Goal: Communication & Community: Answer question/provide support

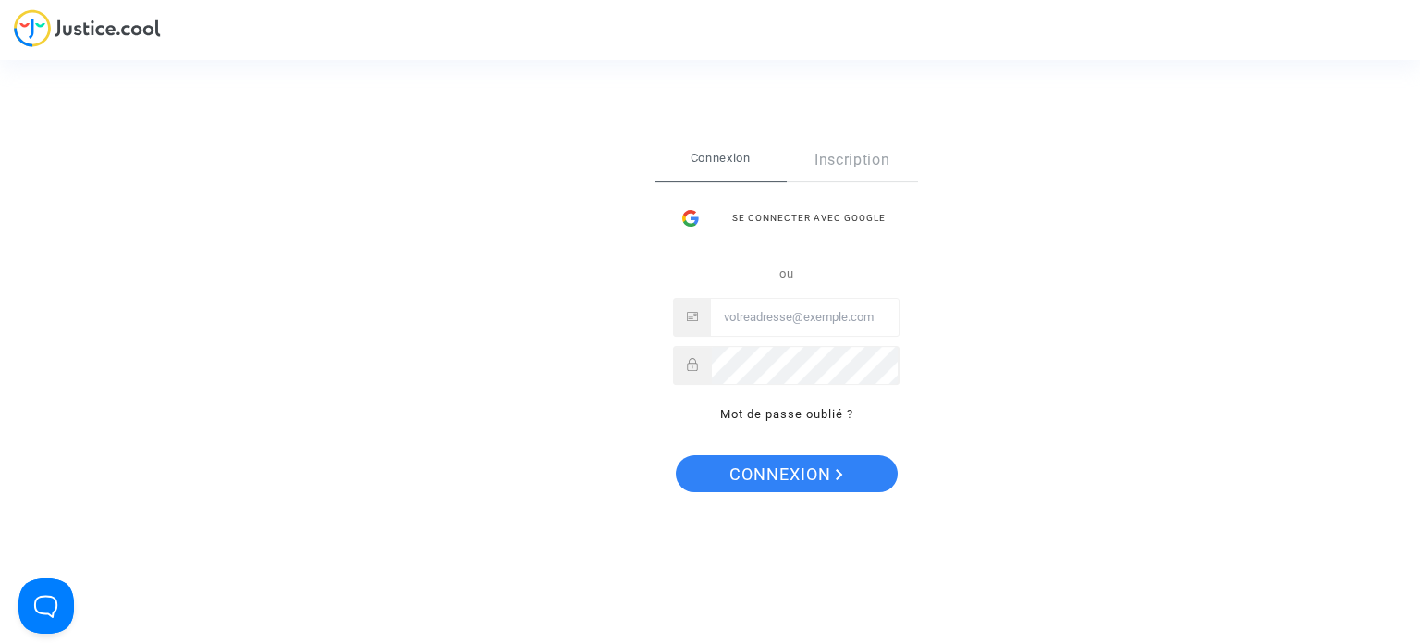
type input "[EMAIL_ADDRESS][DOMAIN_NAME]"
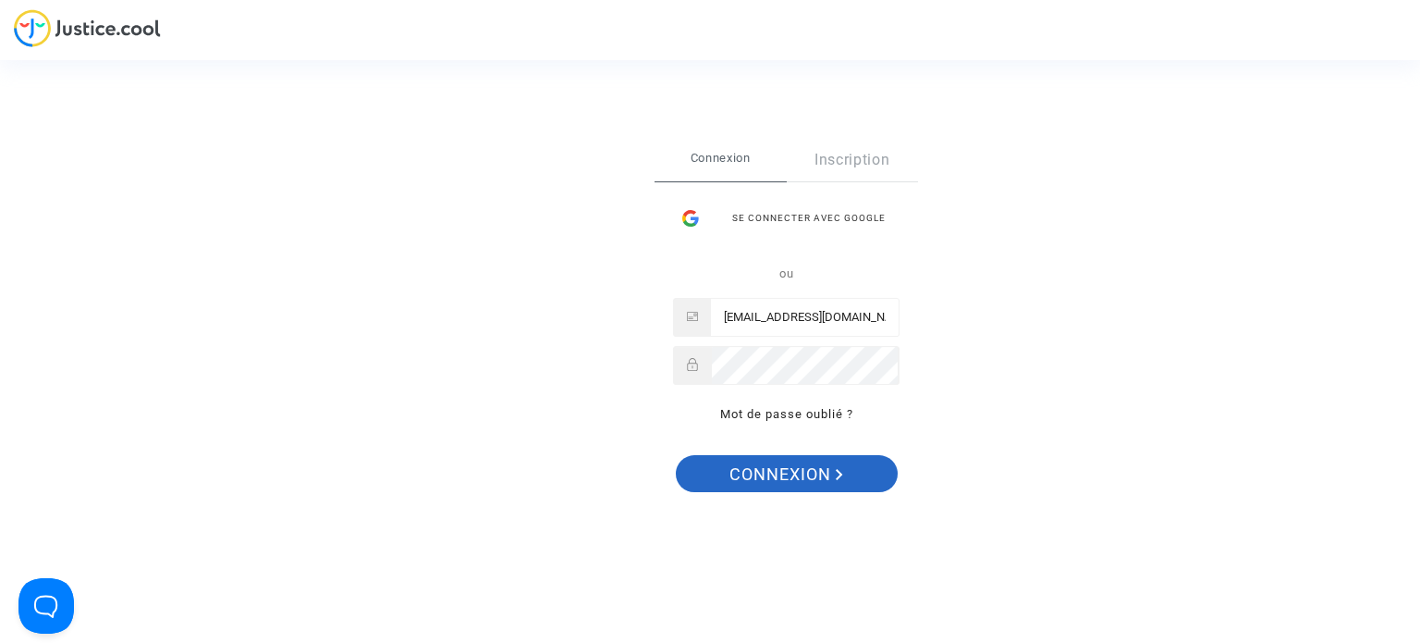
click at [793, 466] on span "Connexion" at bounding box center [786, 474] width 114 height 39
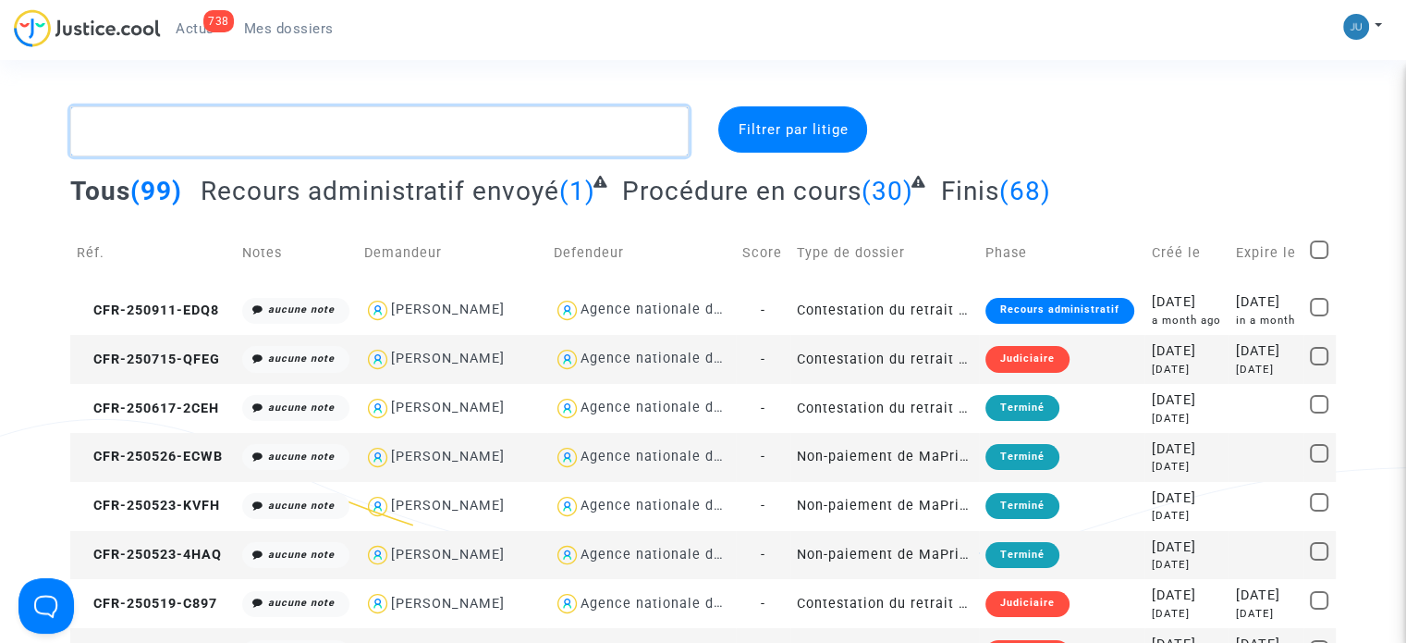
click at [160, 120] on textarea at bounding box center [379, 131] width 618 height 50
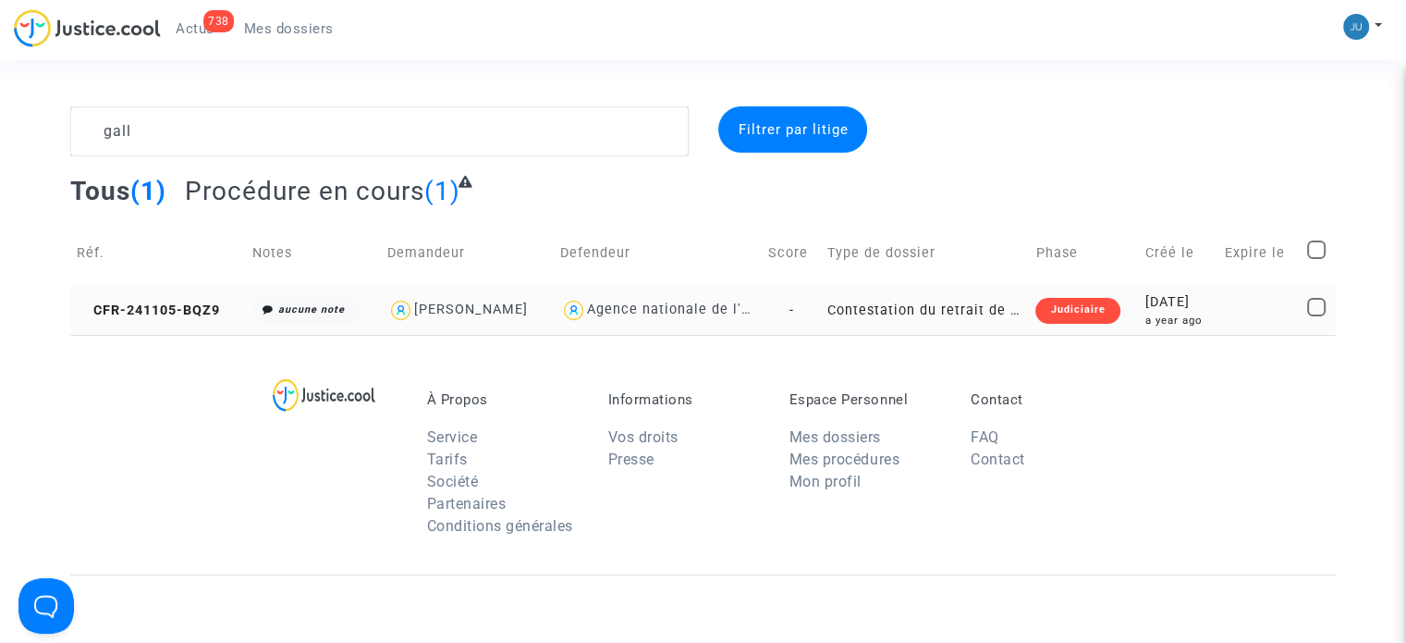
click at [458, 303] on div "[PERSON_NAME]" at bounding box center [471, 309] width 114 height 16
type textarea "gall @"[PERSON_NAME]" @"LFC & Pitcher Avocat""
click at [1038, 312] on div "Judiciaire" at bounding box center [1077, 311] width 84 height 26
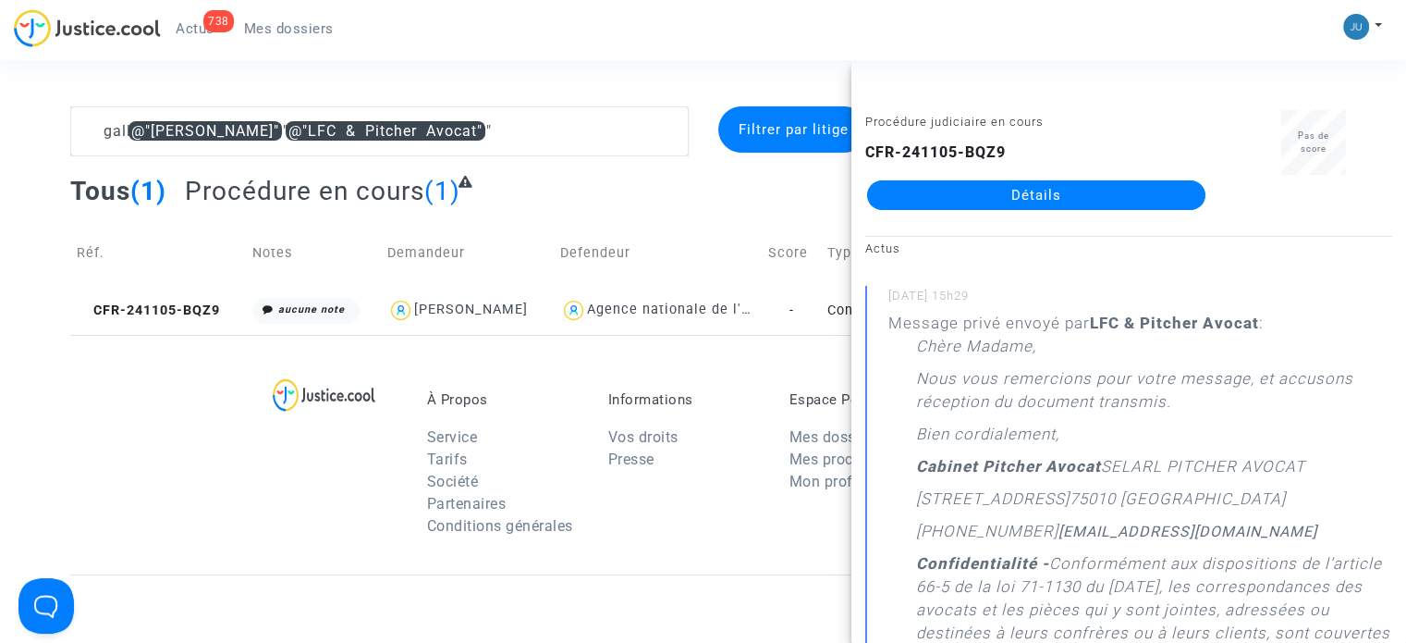
click at [1089, 195] on link "Détails" at bounding box center [1036, 195] width 338 height 30
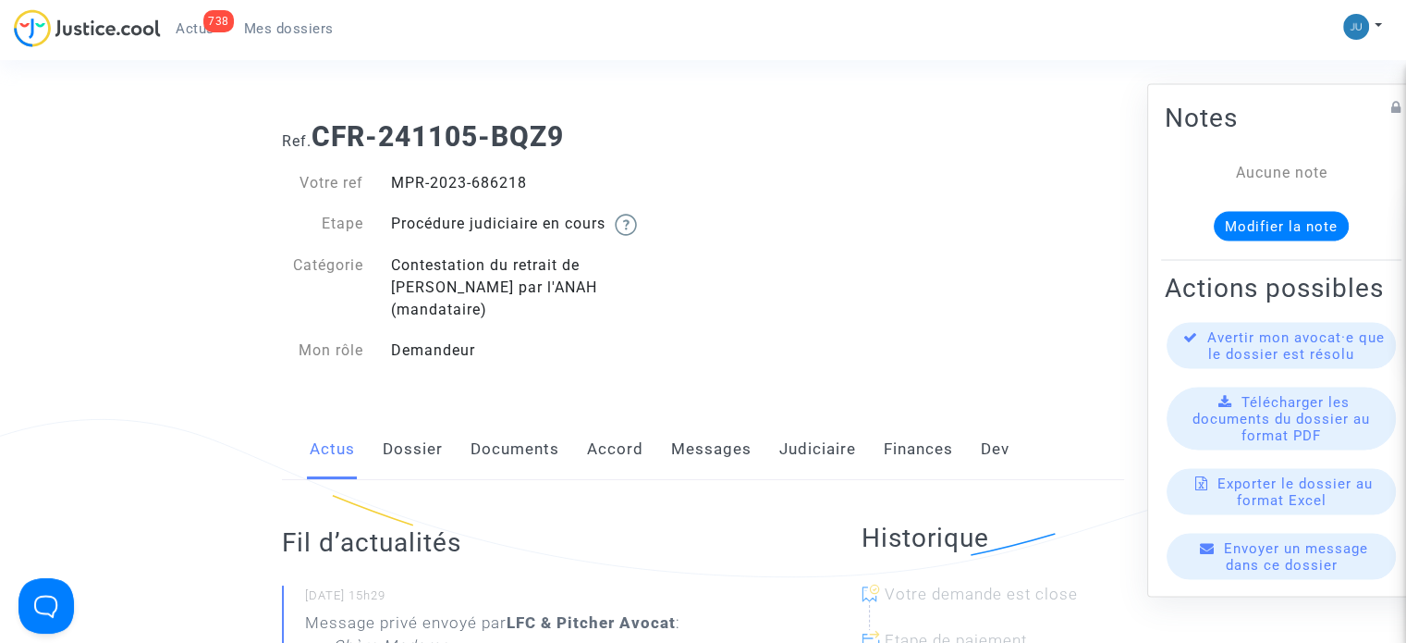
click at [699, 431] on link "Messages" at bounding box center [711, 449] width 80 height 61
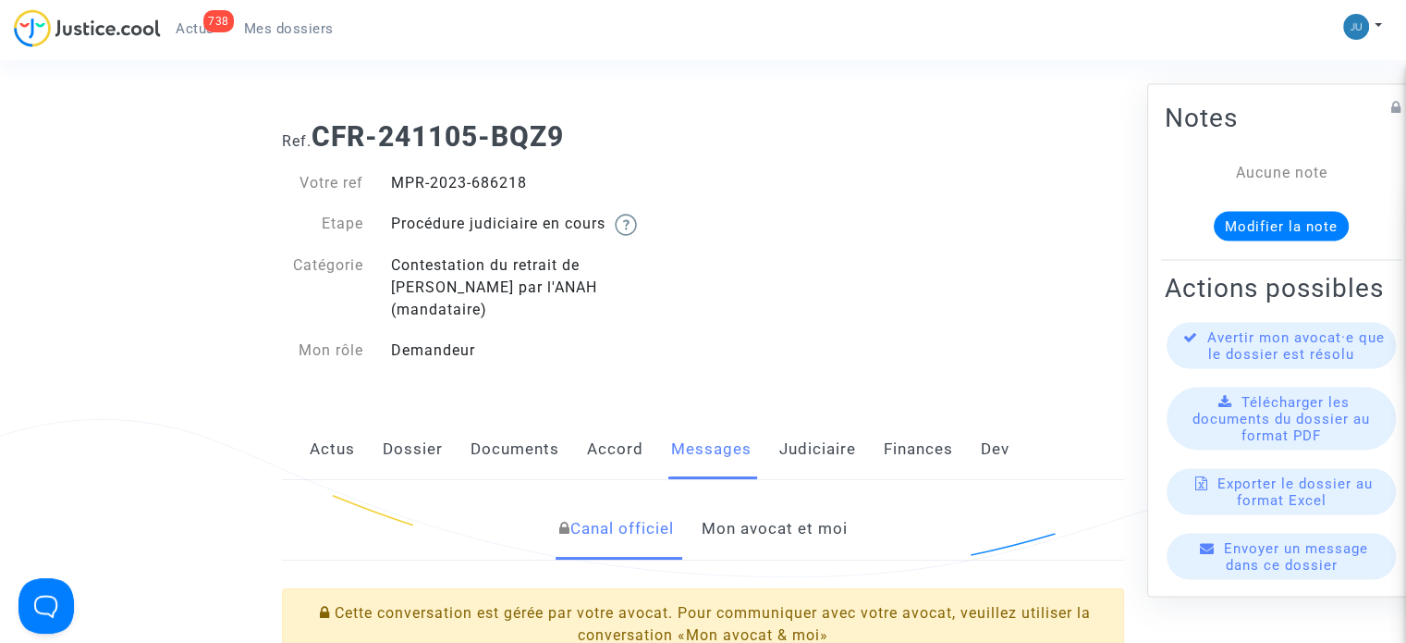
click at [820, 511] on link "Mon avocat et moi" at bounding box center [774, 528] width 146 height 61
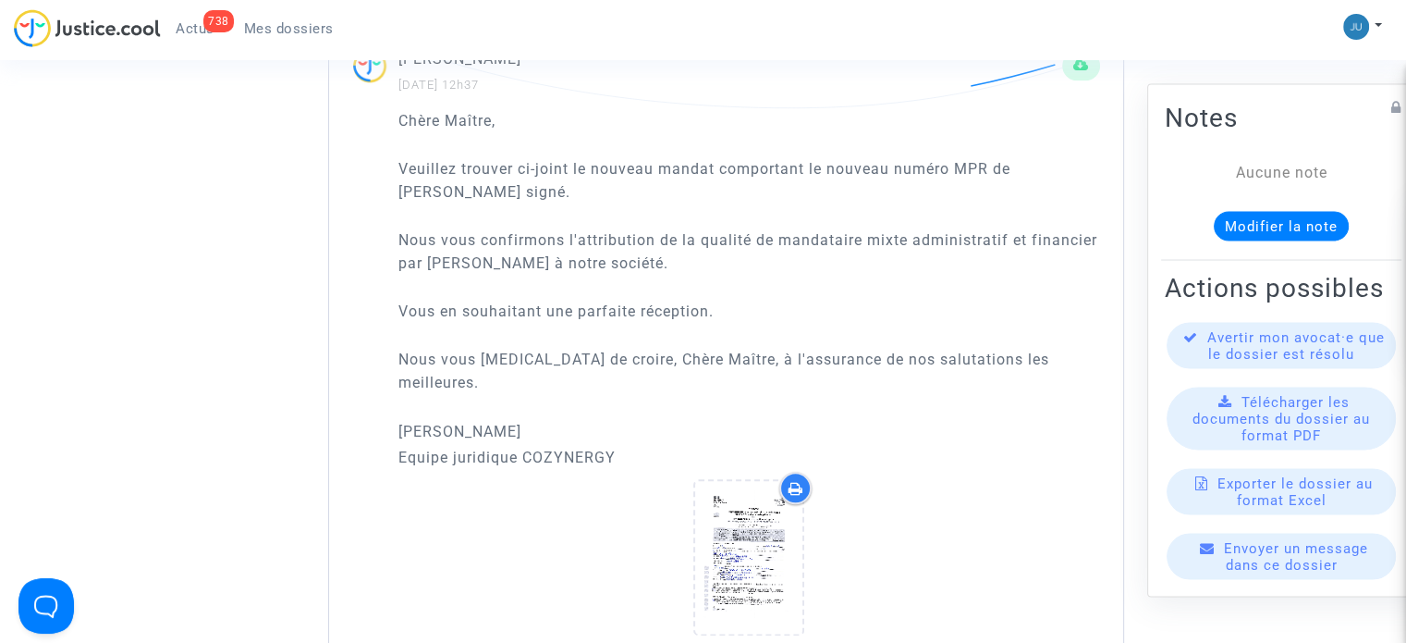
scroll to position [2034, 0]
drag, startPoint x: 618, startPoint y: 410, endPoint x: 396, endPoint y: 96, distance: 384.5
click at [396, 108] on div "Chère Maître, [PERSON_NAME] trouver ci-joint le nouveau mandat comportant le no…" at bounding box center [726, 383] width 794 height 551
copy div "Chère Maître, [PERSON_NAME] trouver ci-joint le nouveau mandat comportant le no…"
click at [303, 30] on span "Mes dossiers" at bounding box center [289, 28] width 90 height 17
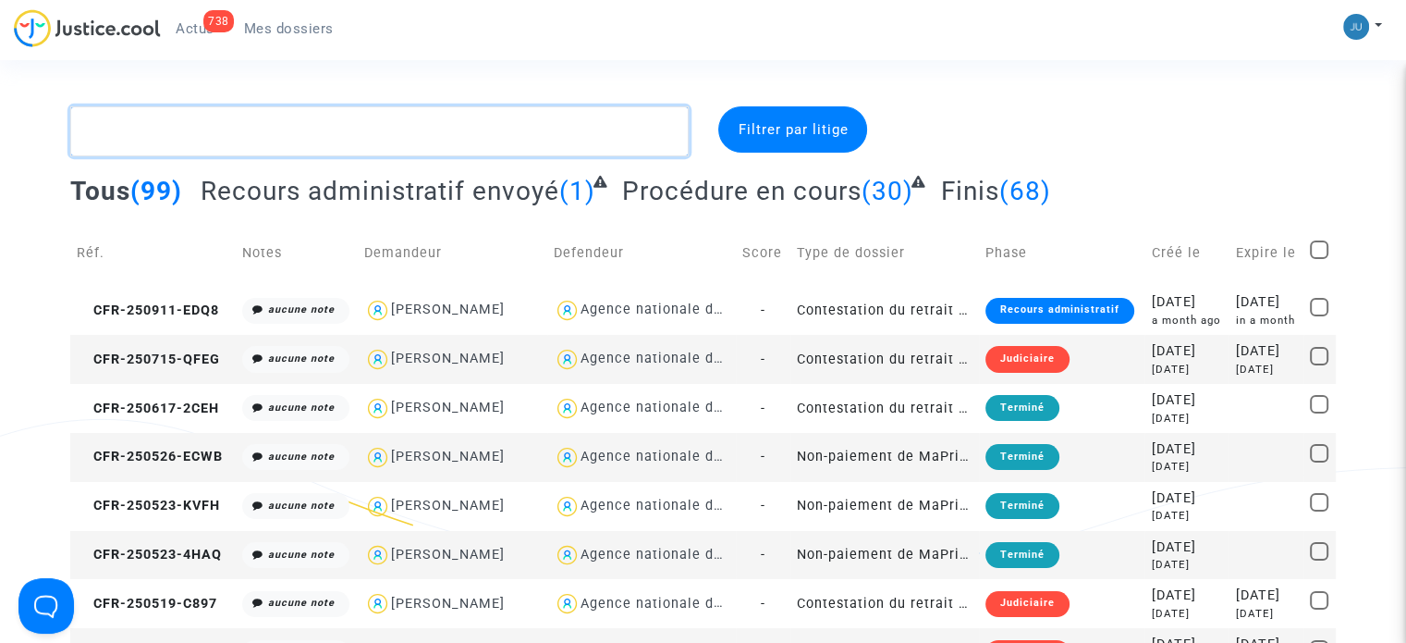
click at [227, 135] on textarea at bounding box center [379, 131] width 618 height 50
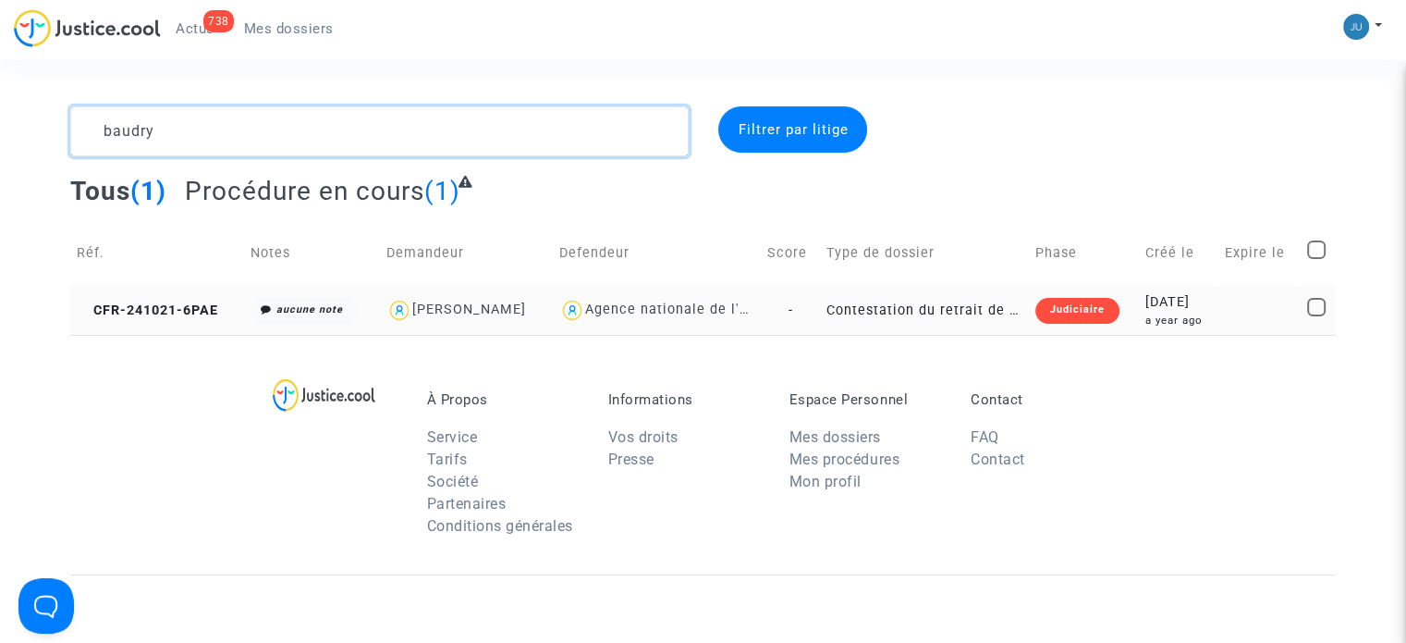
type textarea "baudry"
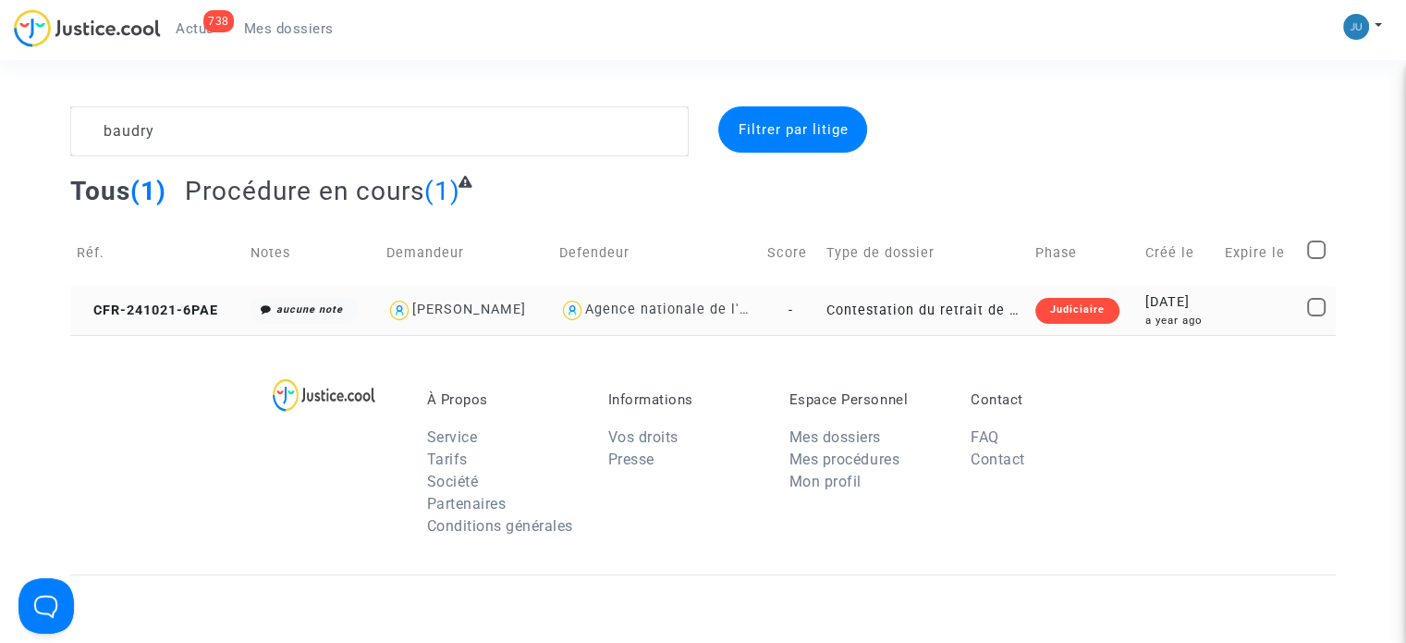
click at [1065, 314] on div "Judiciaire" at bounding box center [1077, 311] width 84 height 26
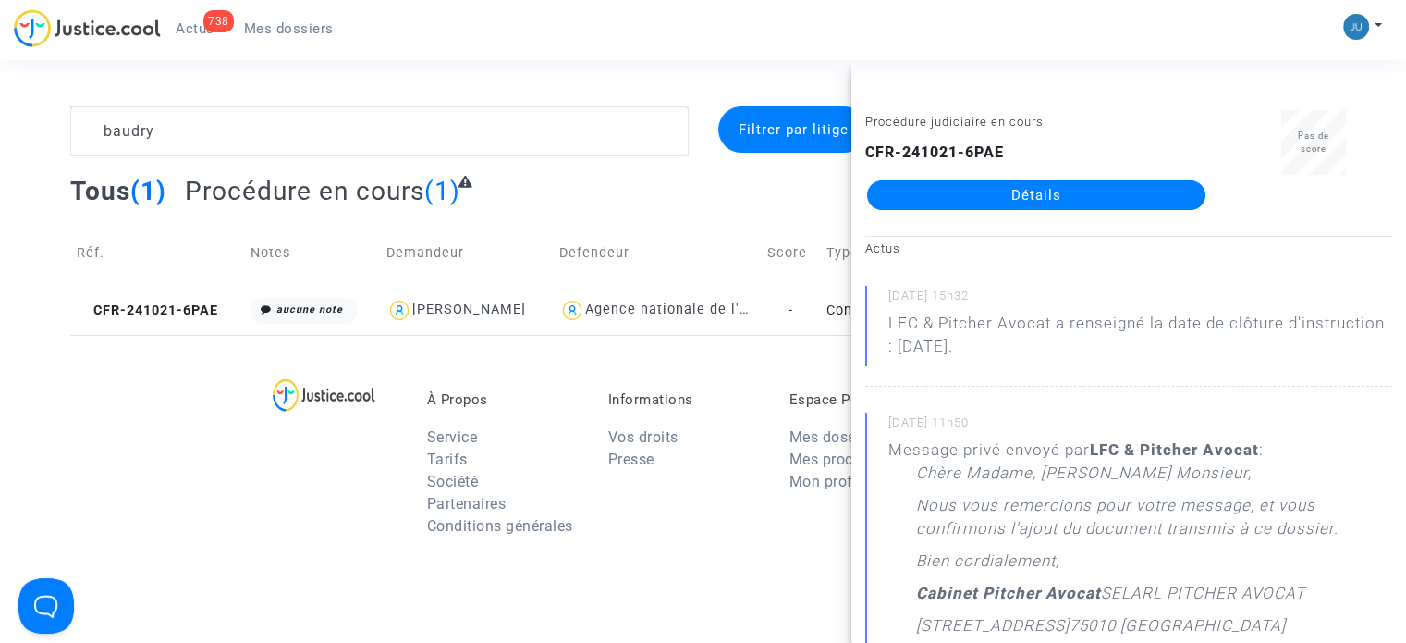
click at [1106, 193] on link "Détails" at bounding box center [1036, 195] width 338 height 30
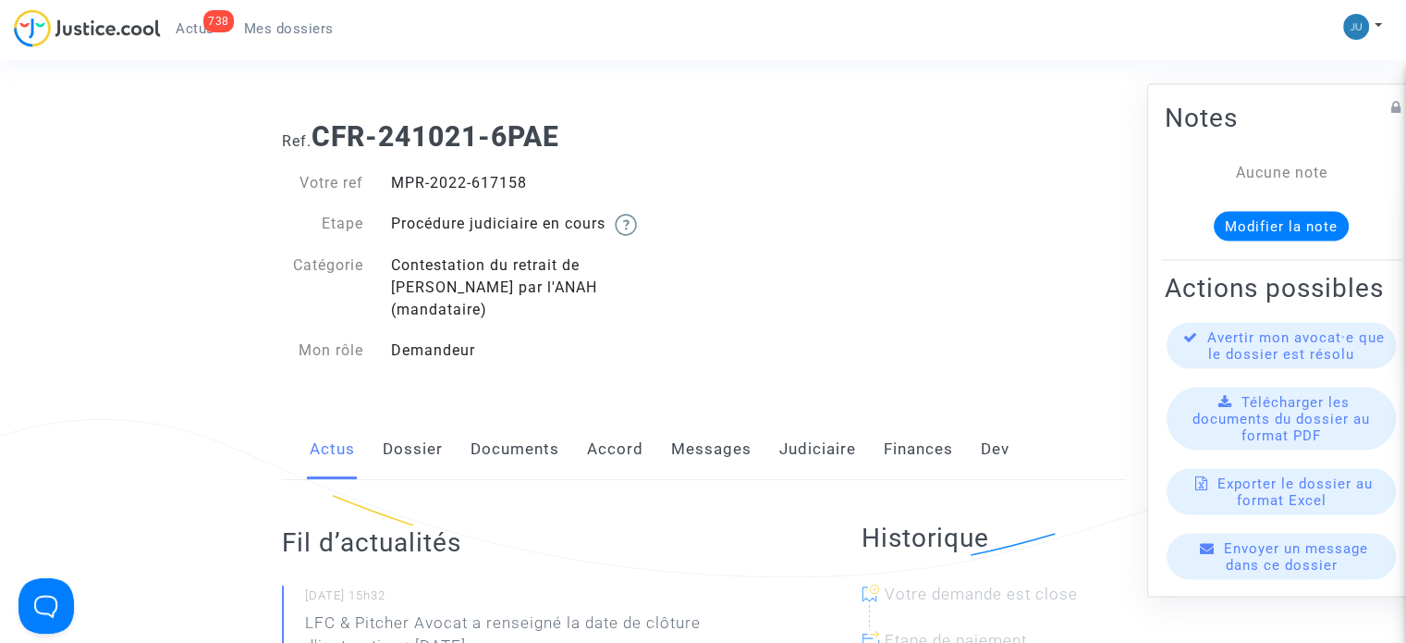
click at [714, 435] on link "Messages" at bounding box center [711, 449] width 80 height 61
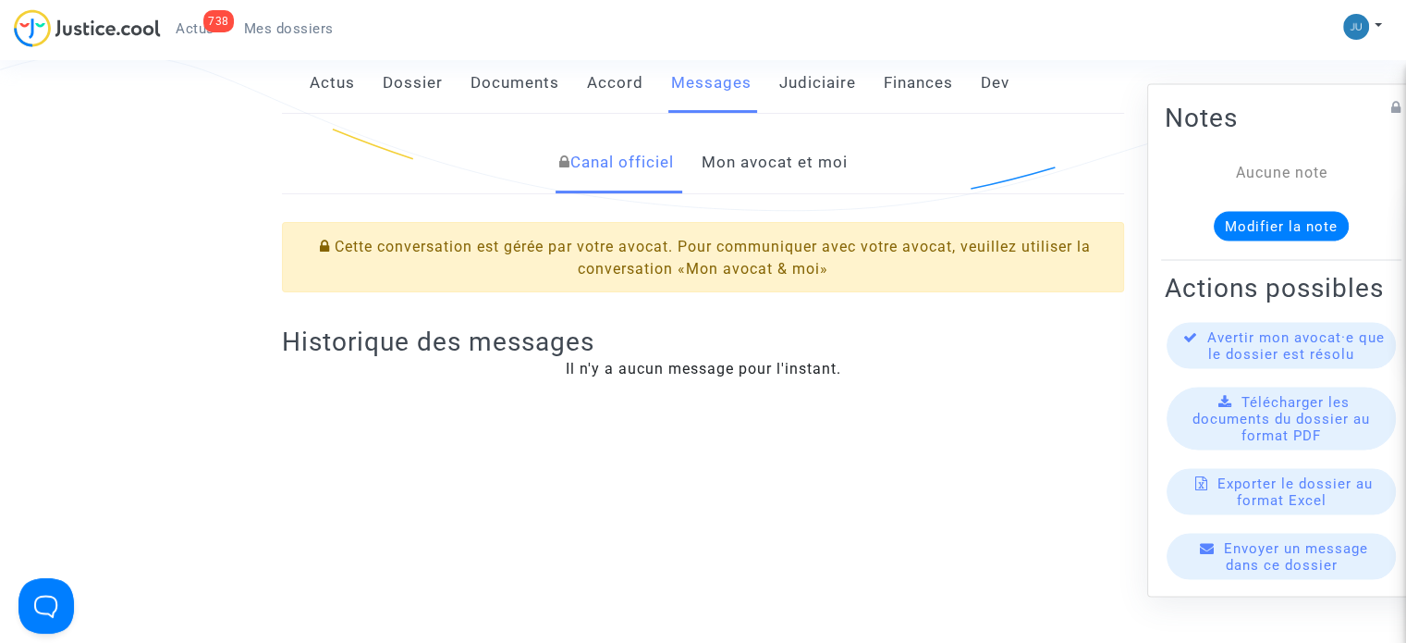
scroll to position [370, 0]
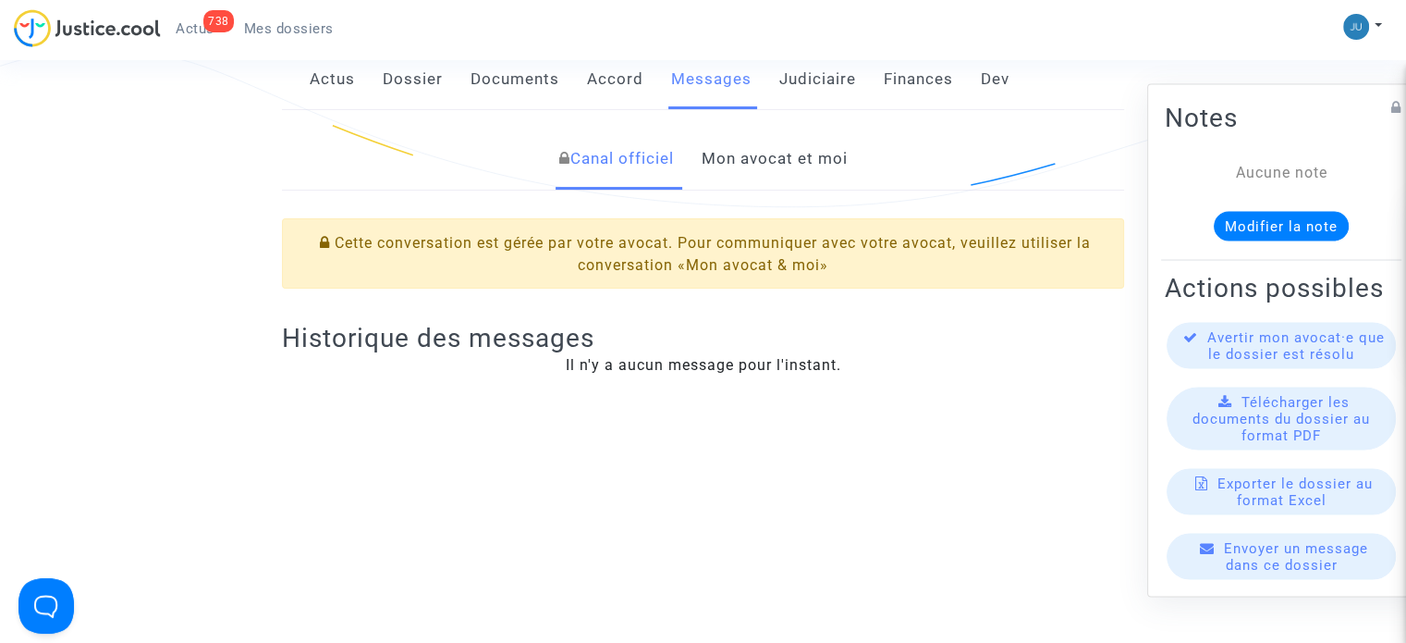
click at [780, 129] on link "Mon avocat et moi" at bounding box center [774, 159] width 146 height 61
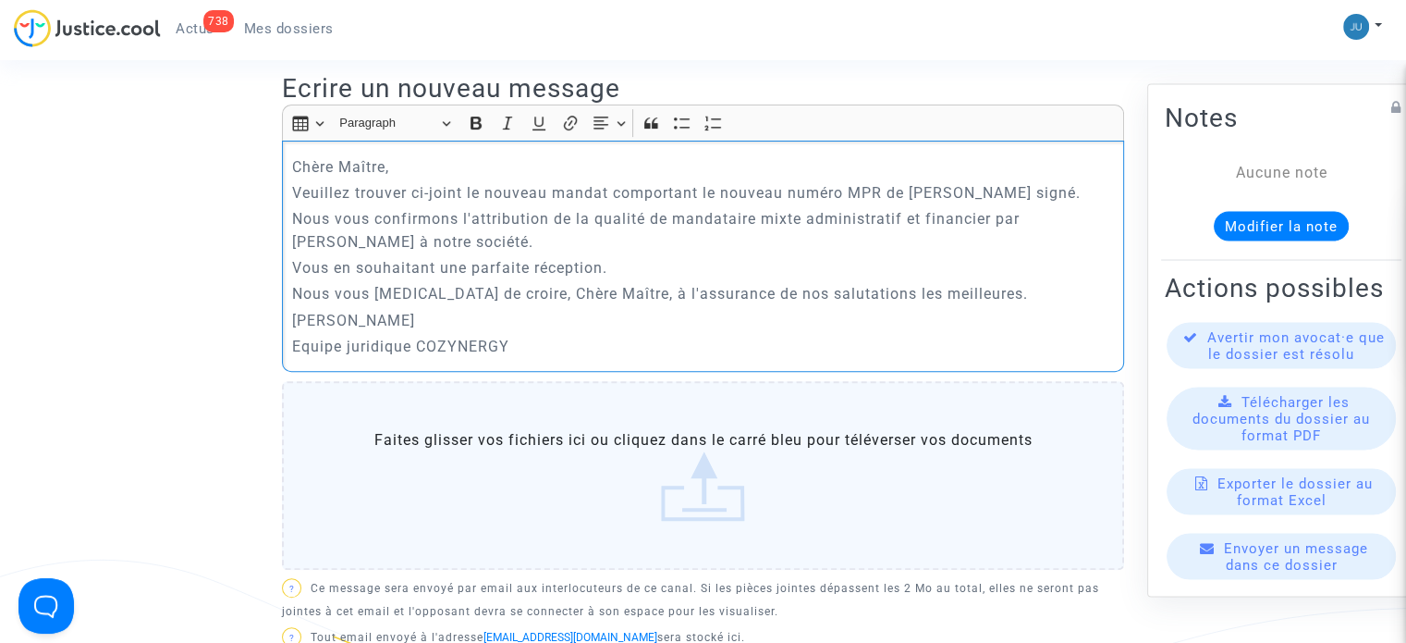
scroll to position [647, 0]
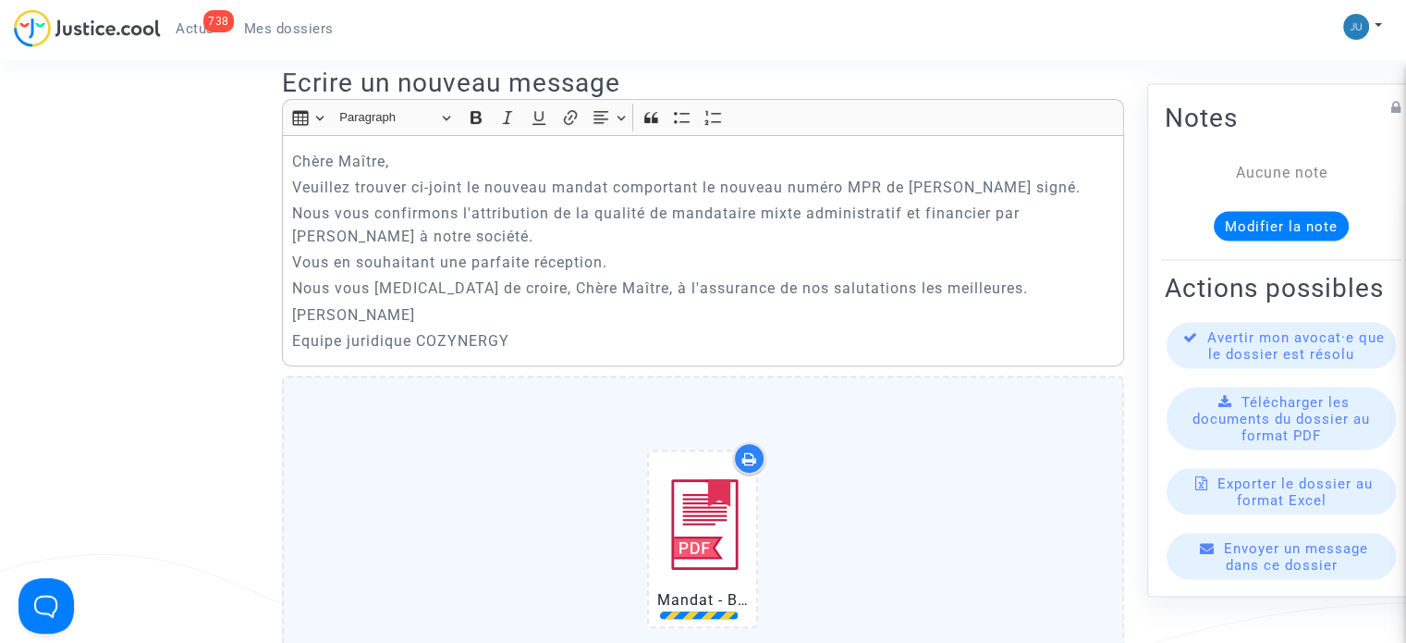
click at [984, 176] on p "Veuillez trouver ci-joint le nouveau mandat comportant le nouveau numéro MPR de…" at bounding box center [703, 187] width 823 height 23
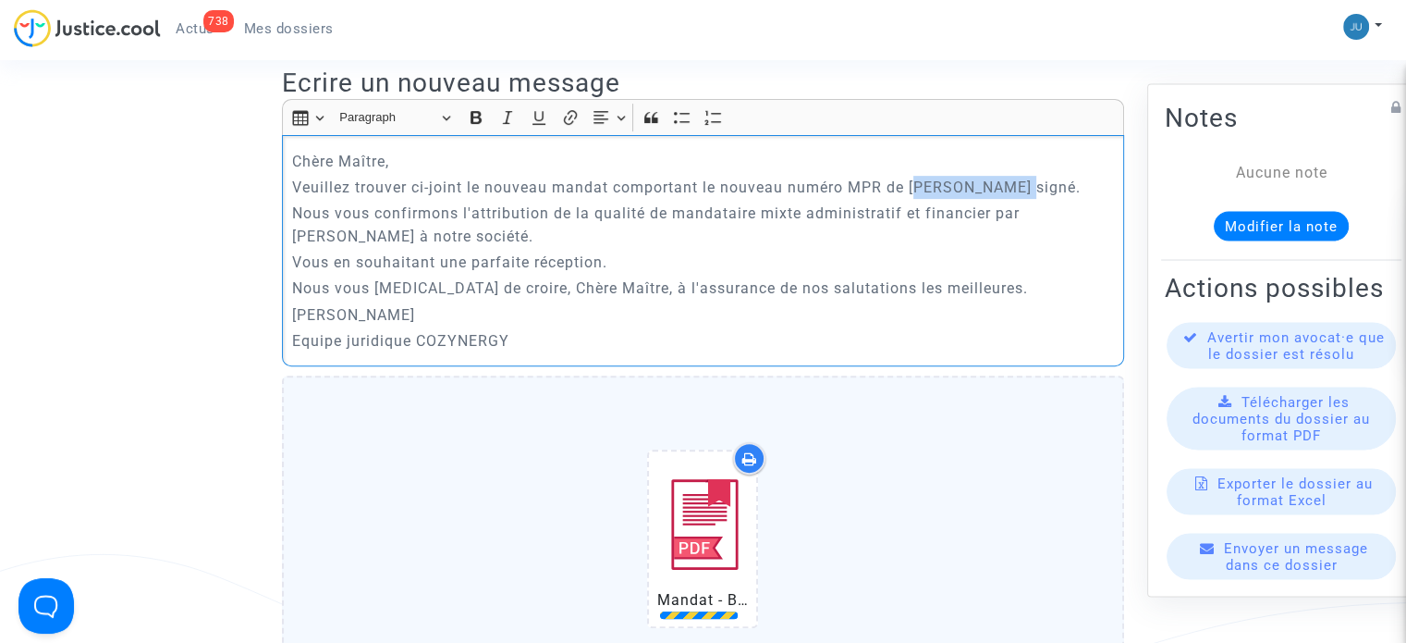
drag, startPoint x: 1043, startPoint y: 165, endPoint x: 918, endPoint y: 174, distance: 125.1
click at [918, 176] on p "Veuillez trouver ci-joint le nouveau mandat comportant le nouveau numéro MPR de…" at bounding box center [703, 187] width 823 height 23
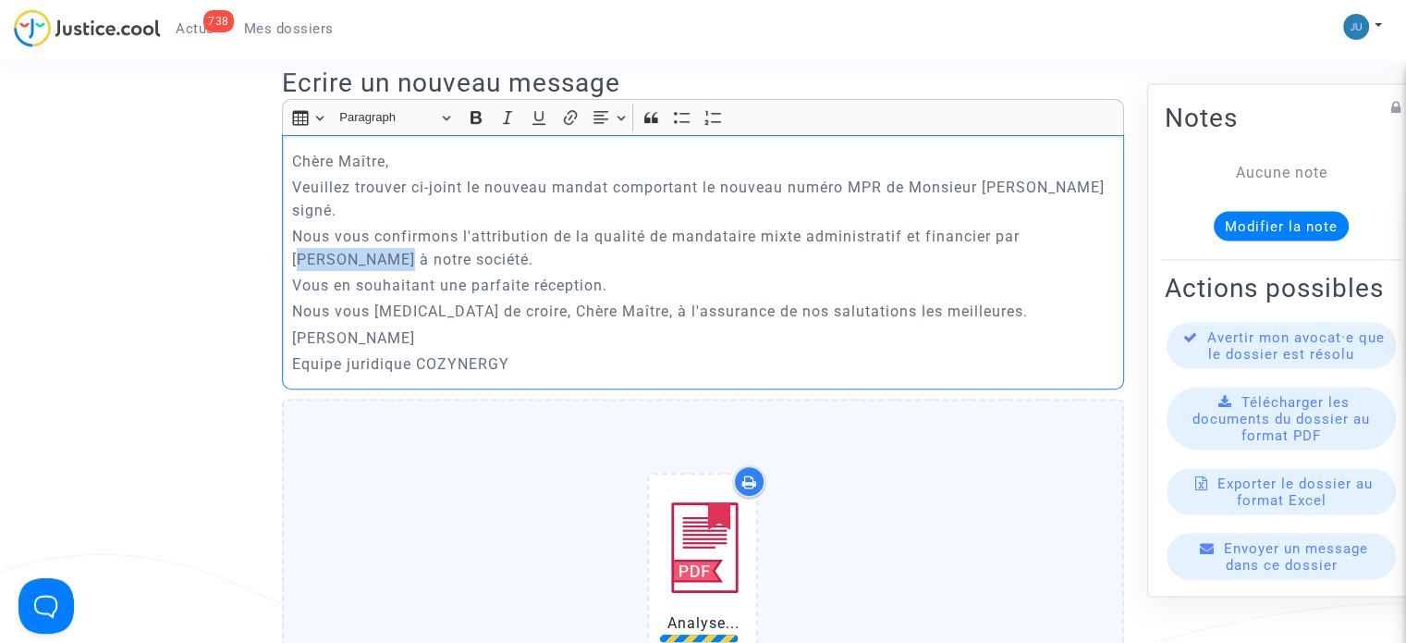
drag, startPoint x: 348, startPoint y: 211, endPoint x: 1038, endPoint y: 190, distance: 690.9
click at [1038, 225] on p "Nous vous confirmons l'attribution de la qualité de mandataire mixte administra…" at bounding box center [703, 248] width 823 height 46
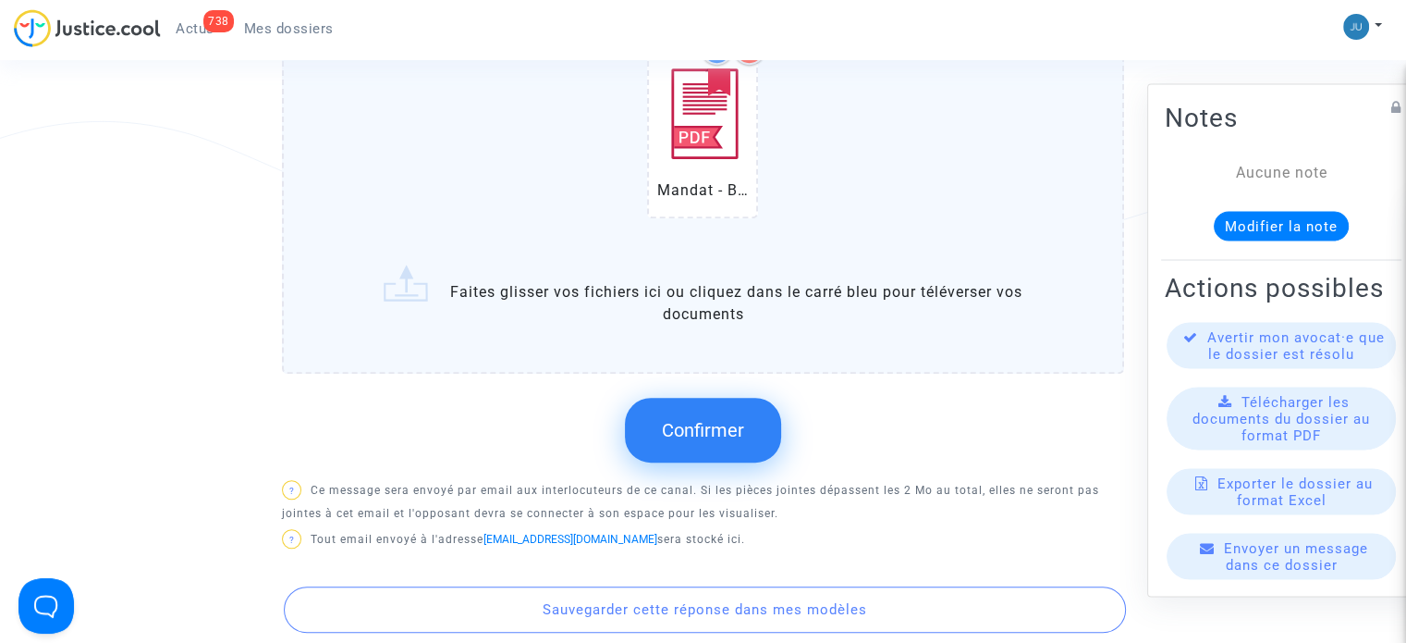
scroll to position [1109, 0]
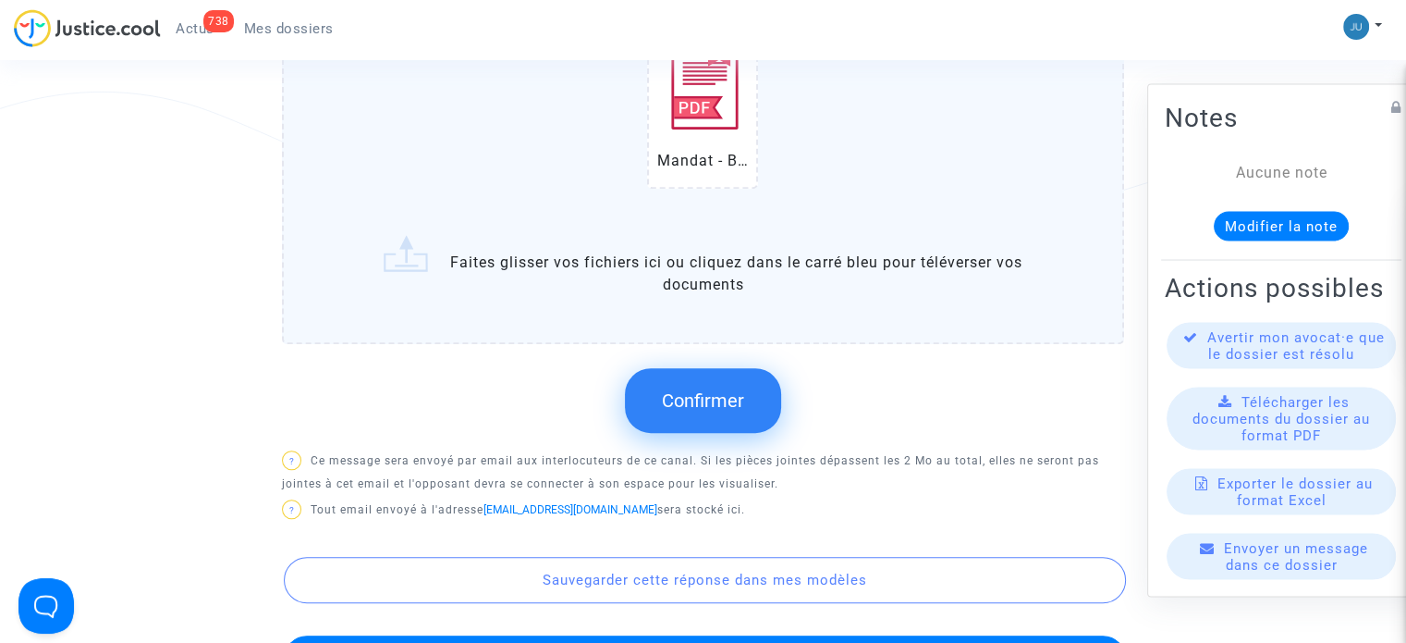
click at [753, 368] on button "Confirmer" at bounding box center [703, 400] width 156 height 65
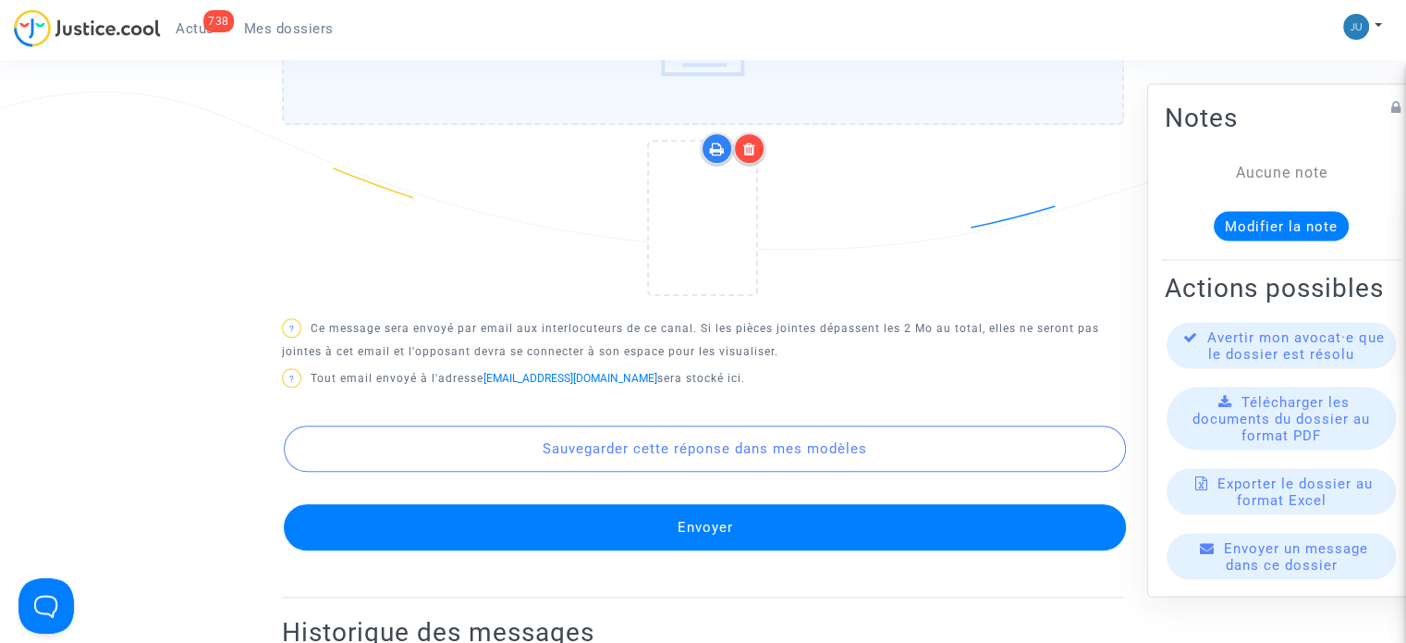
click at [710, 504] on button "Envoyer" at bounding box center [705, 527] width 842 height 46
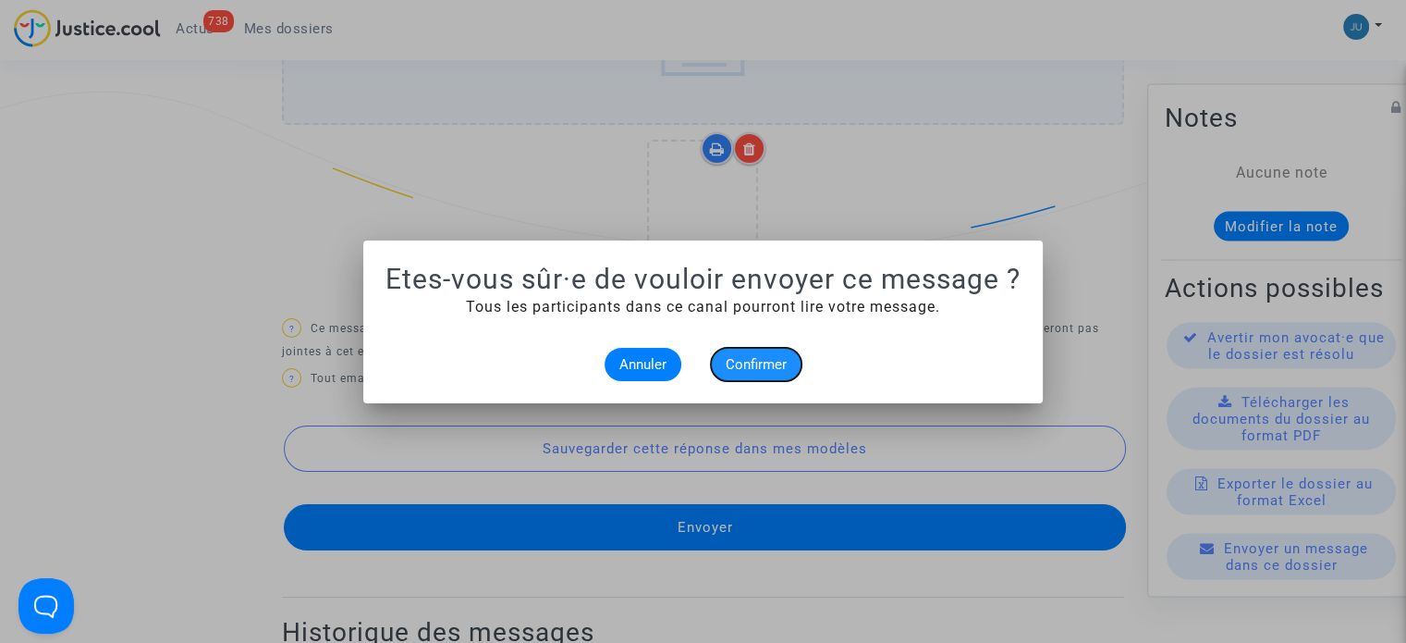
click at [753, 373] on button "Confirmer" at bounding box center [756, 364] width 91 height 33
